Goal: Find specific page/section: Find specific page/section

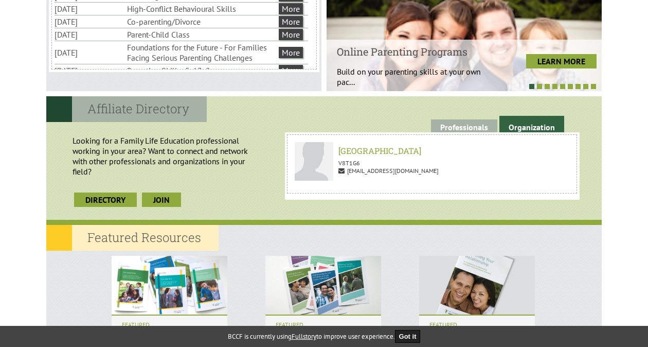
scroll to position [444, 0]
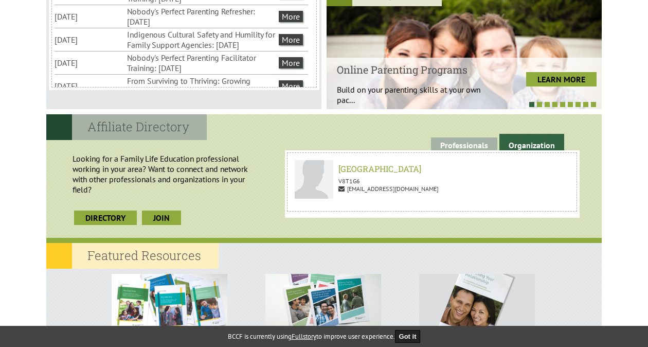
click at [524, 141] on link "Organization" at bounding box center [531, 144] width 65 height 20
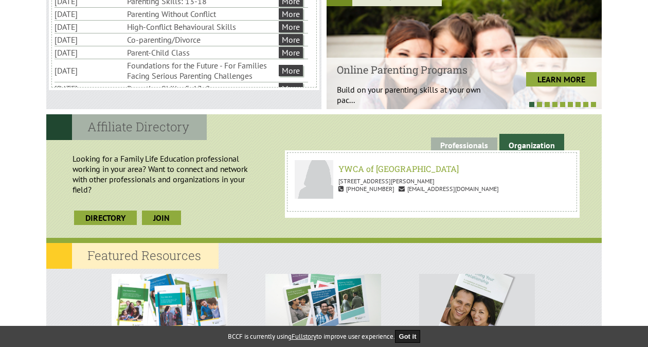
click at [523, 146] on link "Organization" at bounding box center [531, 144] width 65 height 20
click at [99, 217] on link "Directory" at bounding box center [105, 217] width 63 height 14
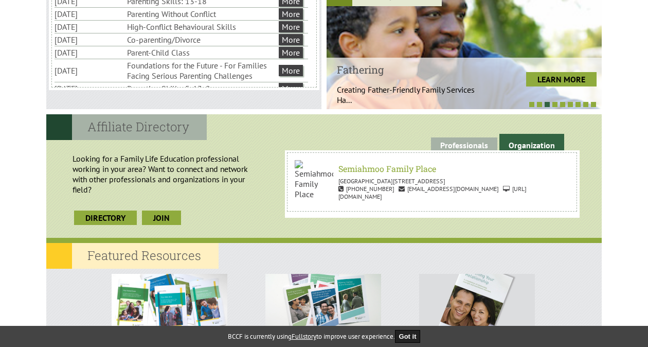
click at [229, 145] on div "Looking for a Family Life Education professional working in your area? Want to …" at bounding box center [166, 183] width 228 height 87
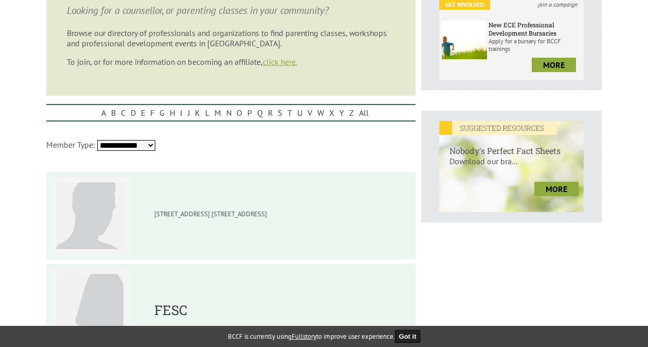
scroll to position [411, 0]
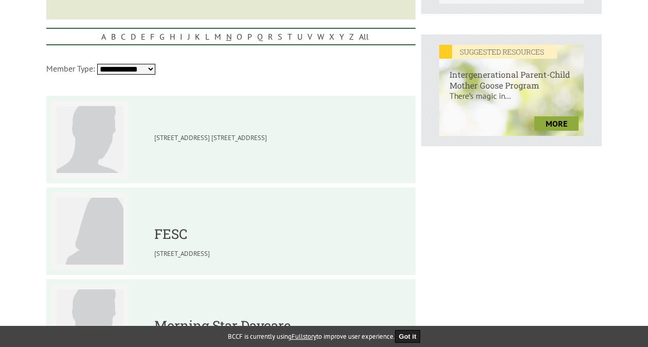
click at [228, 39] on link "N" at bounding box center [229, 36] width 10 height 15
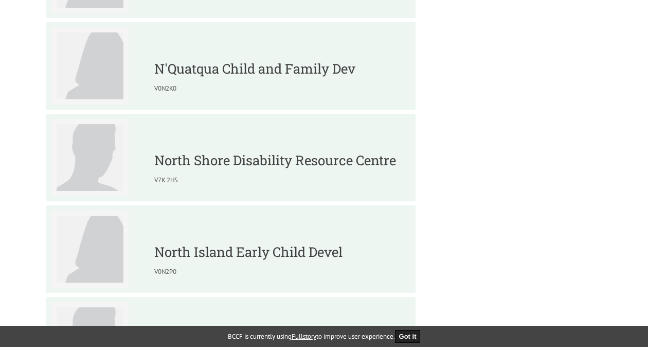
scroll to position [926, 0]
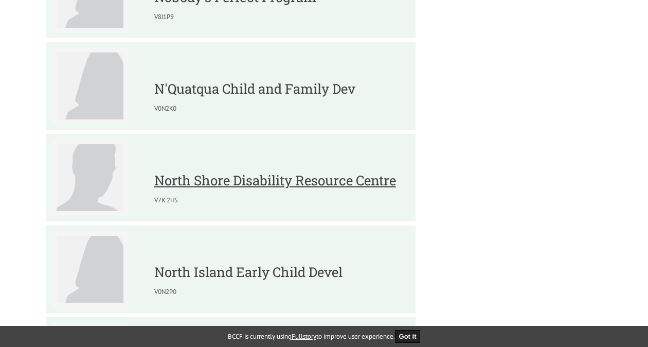
click at [224, 186] on link "North Shore Disability Resource Centre" at bounding box center [275, 179] width 242 height 17
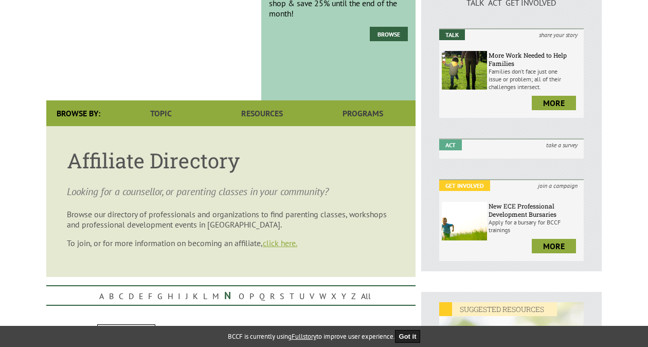
scroll to position [257, 0]
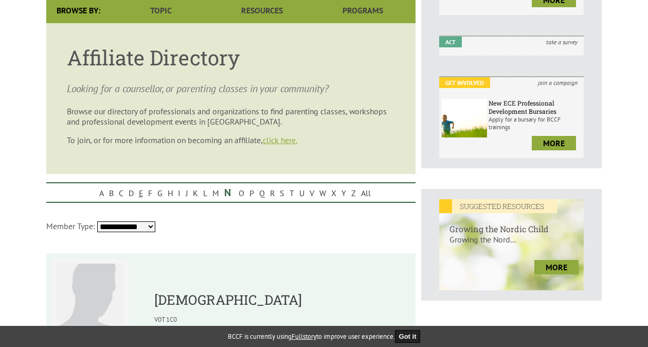
click at [139, 195] on link "E" at bounding box center [140, 192] width 9 height 15
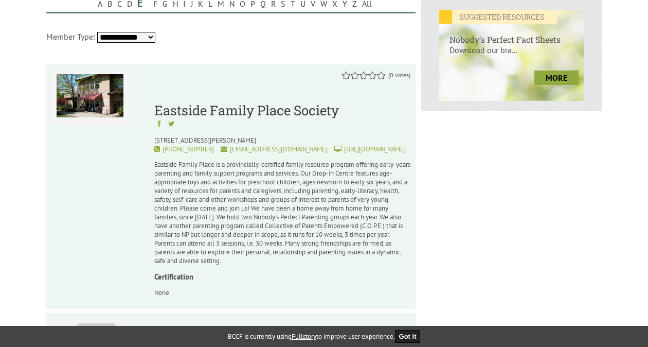
scroll to position [463, 0]
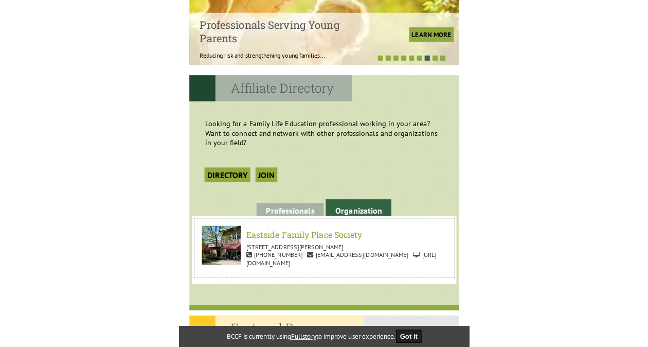
scroll to position [934, 0]
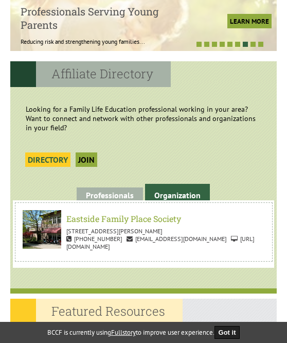
click at [47, 160] on link "Directory" at bounding box center [47, 159] width 45 height 14
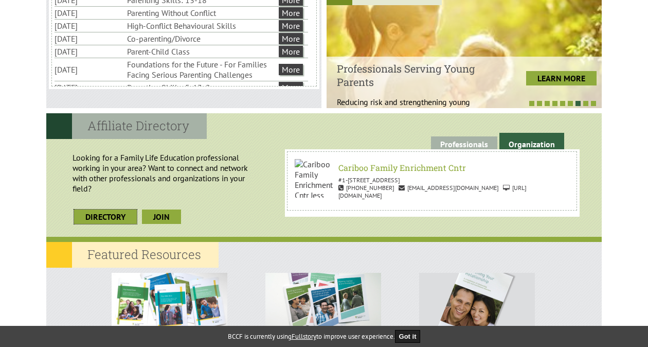
scroll to position [444, 0]
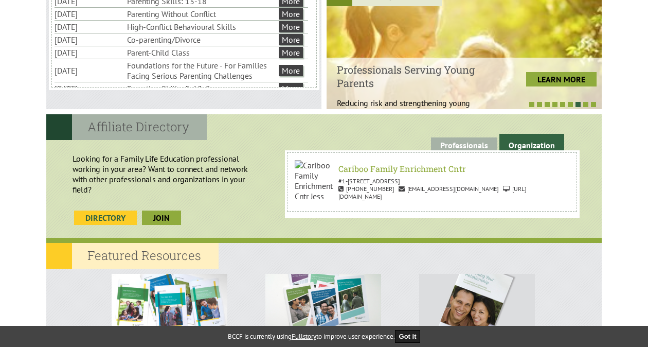
click at [116, 214] on link "Directory" at bounding box center [105, 217] width 63 height 14
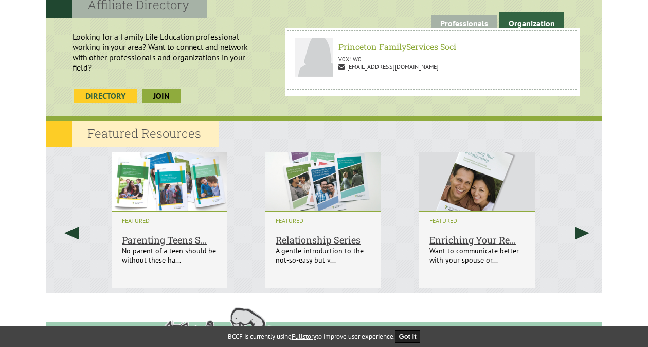
scroll to position [38, 0]
click at [104, 97] on link "Directory" at bounding box center [105, 95] width 63 height 14
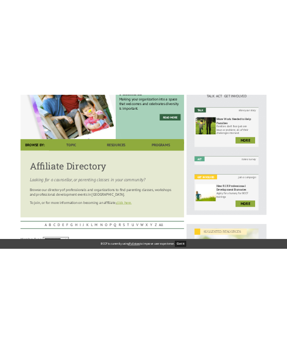
scroll to position [206, 0]
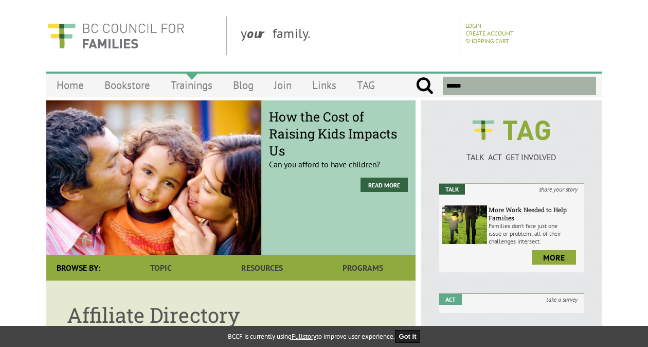
click at [202, 93] on link "Trainings" at bounding box center [191, 85] width 62 height 24
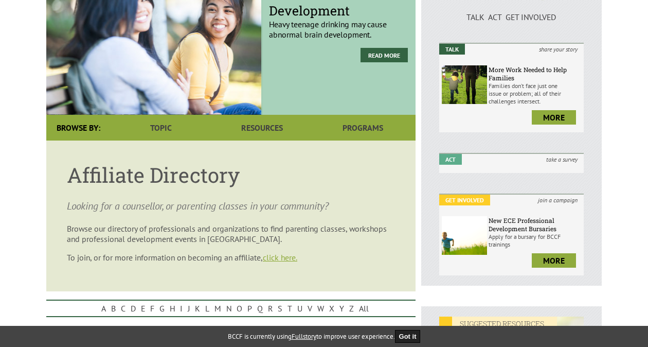
scroll to position [154, 0]
